Goal: Task Accomplishment & Management: Complete application form

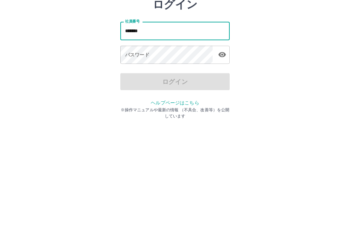
type input "*******"
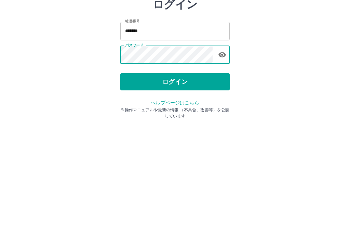
click at [202, 118] on button "ログイン" at bounding box center [174, 126] width 109 height 17
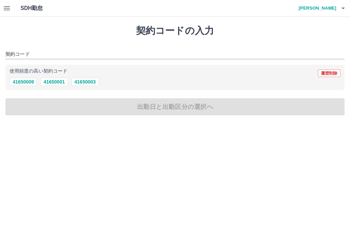
click at [209, 108] on div "契約コードの入力 契約コード 使用頻度の高い契約コード 履歴削除 41650009 41650001 41650003 出勤日と出勤区分の選択へ" at bounding box center [175, 70] width 350 height 107
click at [193, 112] on div "契約コードの入力 契約コード 使用頻度の高い契約コード 履歴削除 41650009 41650001 41650003 出勤日と出勤区分の選択へ" at bounding box center [175, 70] width 350 height 107
click at [174, 107] on div "契約コードの入力 契約コード 使用頻度の高い契約コード 履歴削除 41650009 41650001 41650003 出勤日と出勤区分の選択へ" at bounding box center [175, 70] width 350 height 107
click at [194, 107] on div "契約コードの入力 契約コード 使用頻度の高い契約コード 履歴削除 41650009 41650001 41650003 出勤日と出勤区分の選択へ" at bounding box center [175, 70] width 350 height 107
click at [148, 106] on div "契約コードの入力 契約コード 使用頻度の高い契約コード 履歴削除 41650009 41650001 41650003 出勤日と出勤区分の選択へ" at bounding box center [175, 70] width 350 height 107
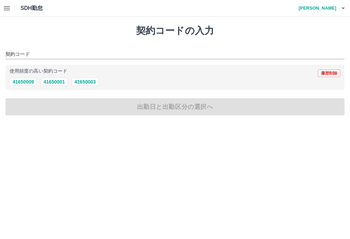
click at [212, 107] on div "契約コードの入力 契約コード 使用頻度の高い契約コード 履歴削除 41650009 41650001 41650003 出勤日と出勤区分の選択へ" at bounding box center [175, 70] width 350 height 107
click at [159, 110] on div "契約コードの入力 契約コード 使用頻度の高い契約コード 履歴削除 41650009 41650001 41650003 出勤日と出勤区分の選択へ" at bounding box center [175, 70] width 350 height 107
click at [152, 107] on div "契約コードの入力 契約コード 使用頻度の高い契約コード 履歴削除 41650009 41650001 41650003 出勤日と出勤区分の選択へ" at bounding box center [175, 70] width 350 height 107
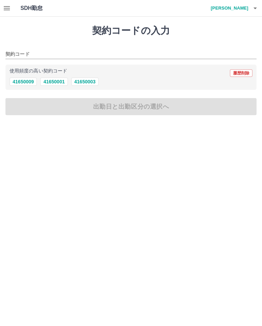
click at [86, 82] on button "41650003" at bounding box center [84, 82] width 27 height 8
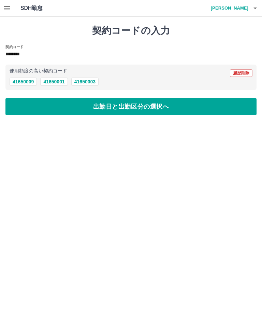
type input "********"
click at [175, 106] on button "出勤日と出勤区分の選択へ" at bounding box center [131, 106] width 252 height 17
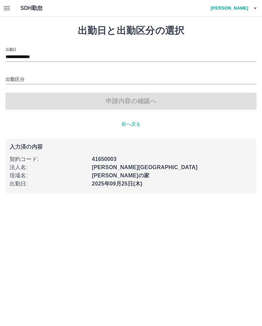
click at [11, 72] on div "出勤区分" at bounding box center [131, 77] width 252 height 14
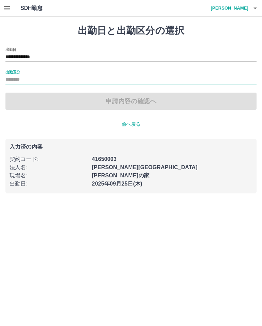
click at [154, 99] on div "申請内容の確認へ" at bounding box center [131, 101] width 252 height 17
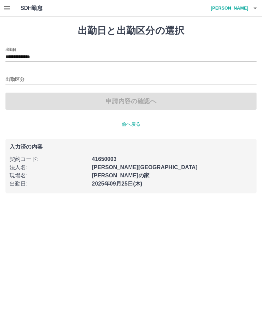
click at [135, 102] on div "申請内容の確認へ" at bounding box center [131, 101] width 252 height 17
click at [130, 103] on div "申請内容の確認へ" at bounding box center [131, 101] width 252 height 17
click at [16, 79] on input "出勤区分" at bounding box center [131, 80] width 252 height 9
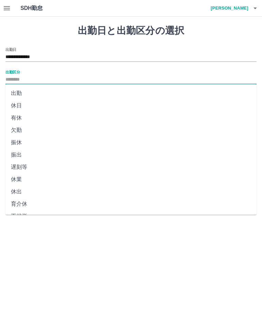
click at [20, 91] on li "出勤" at bounding box center [131, 93] width 252 height 12
type input "**"
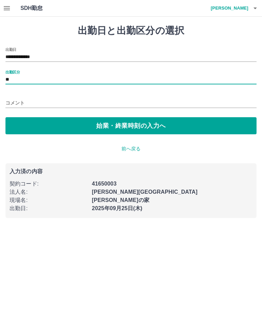
click at [151, 125] on button "始業・終業時刻の入力へ" at bounding box center [131, 125] width 252 height 17
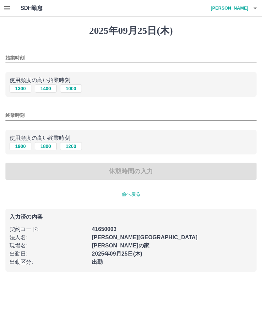
click at [78, 87] on button "1000" at bounding box center [71, 88] width 22 height 8
type input "****"
click at [19, 116] on input "終業時刻" at bounding box center [131, 115] width 252 height 10
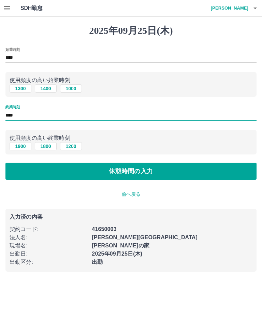
type input "****"
click at [179, 170] on button "休憩時間の入力" at bounding box center [131, 171] width 252 height 17
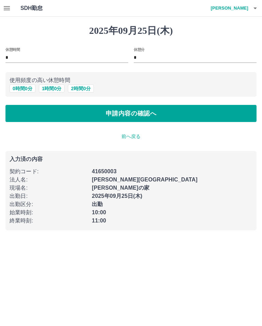
click at [167, 115] on button "申請内容の確認へ" at bounding box center [131, 113] width 252 height 17
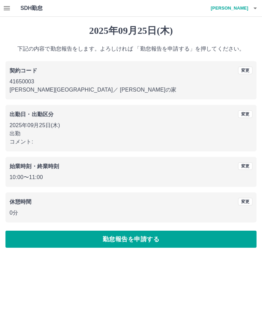
click at [166, 238] on button "勤怠報告を申請する" at bounding box center [131, 239] width 252 height 17
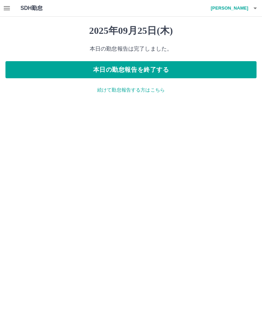
click at [160, 68] on button "本日の勤怠報告を終了する" at bounding box center [131, 69] width 252 height 17
